Goal: Check status: Check status

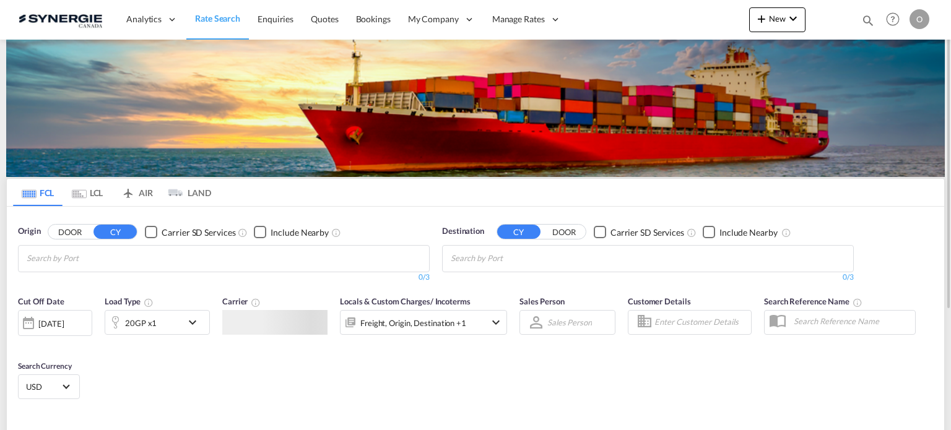
click at [868, 19] on div "Bookings Quotes Enquiries Help Resources Product Release O My Profile Logout" at bounding box center [893, 19] width 79 height 38
click at [859, 20] on div "Bookings Quotes Enquiries Help Resources Product Release O My Profile Logout" at bounding box center [893, 19] width 79 height 38
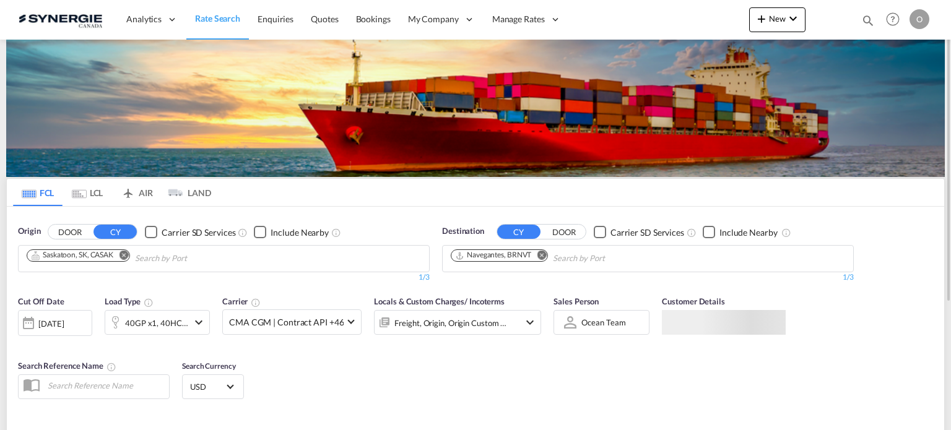
click at [866, 19] on md-icon "icon-magnify" at bounding box center [868, 21] width 14 height 14
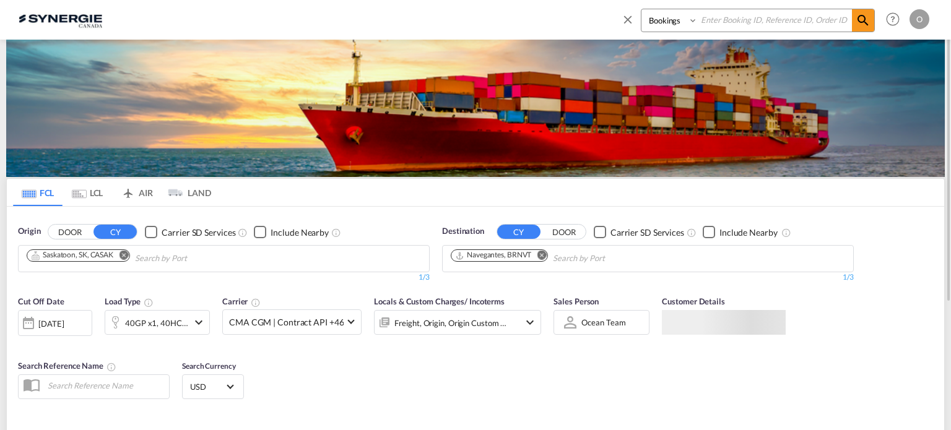
click at [666, 20] on select "Bookings Quotes Enquiries" at bounding box center [670, 20] width 59 height 22
select select "Quotes"
click at [641, 9] on select "Bookings Quotes Enquiries" at bounding box center [670, 20] width 59 height 22
paste input "SYC000014343"
type input "SYC000014343"
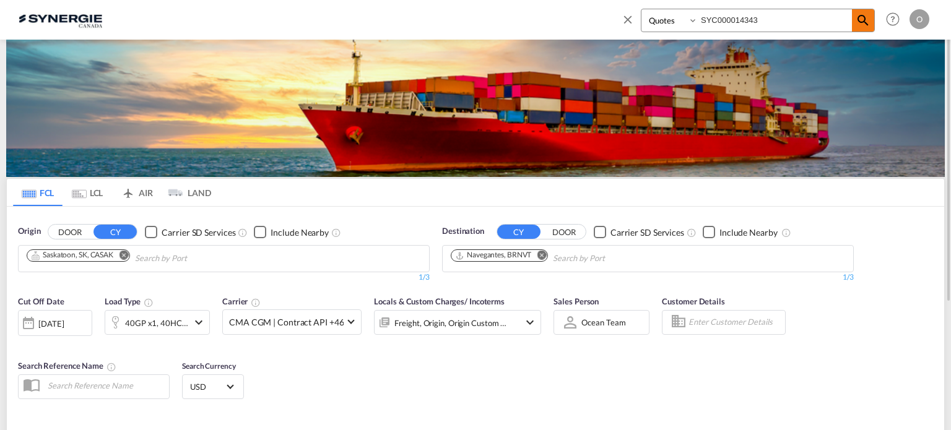
click at [864, 22] on md-icon "icon-magnify" at bounding box center [863, 20] width 15 height 15
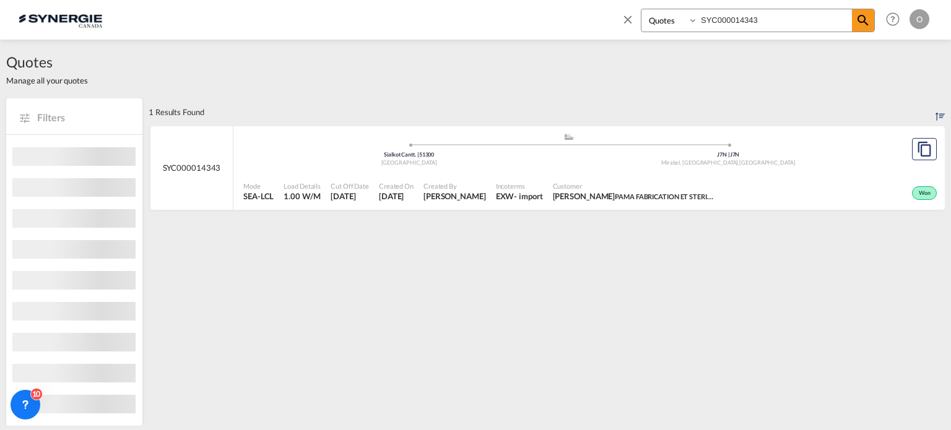
click at [548, 195] on div "Customer [PERSON_NAME] PAMA FABRICATION ET STERILISATION" at bounding box center [633, 191] width 171 height 31
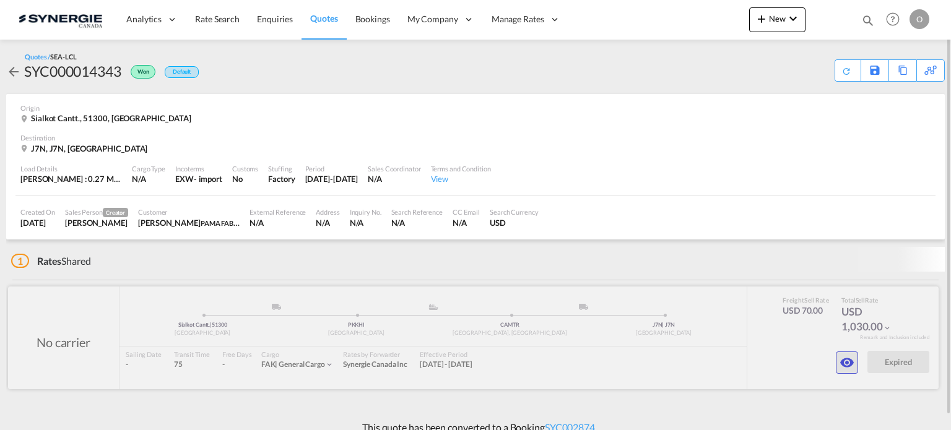
click at [848, 362] on md-icon "icon-eye" at bounding box center [847, 362] width 15 height 15
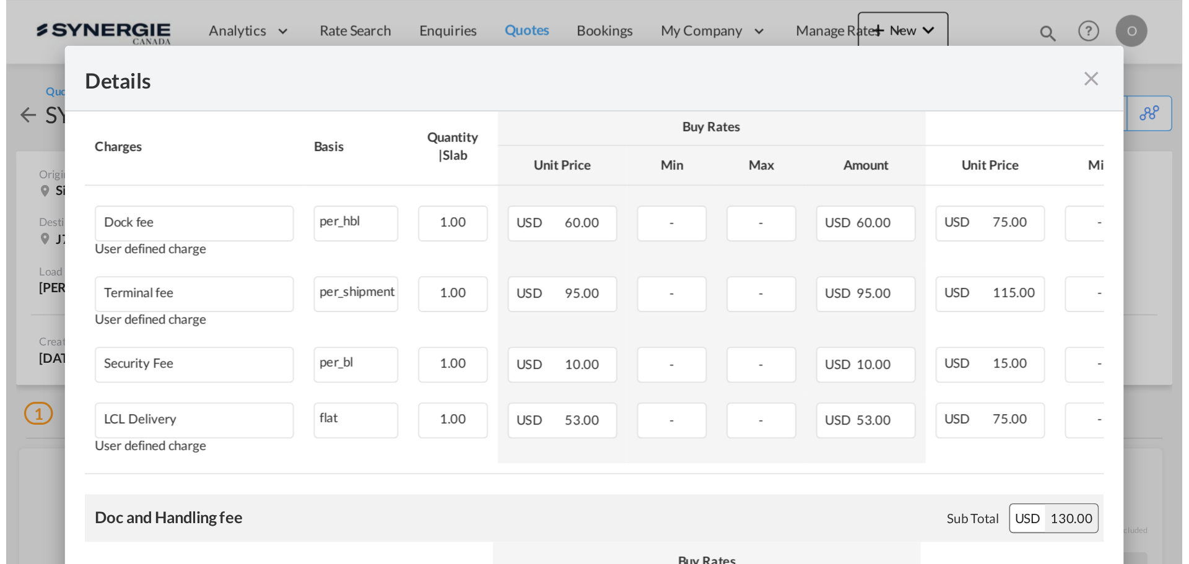
scroll to position [612, 0]
